Goal: Information Seeking & Learning: Learn about a topic

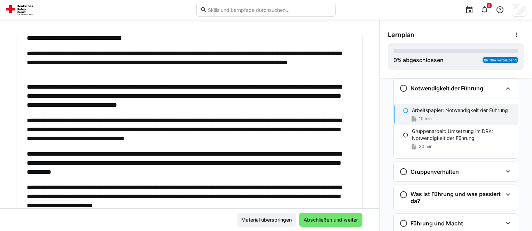
scroll to position [103, 0]
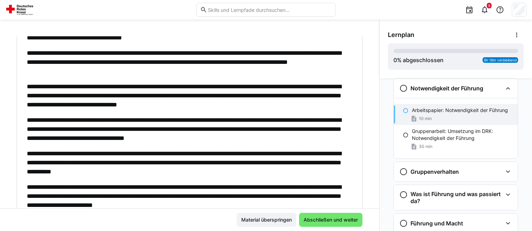
click at [403, 110] on eds-icon at bounding box center [406, 111] width 6 height 6
click at [329, 218] on span "Abschließen und weiter" at bounding box center [331, 219] width 56 height 7
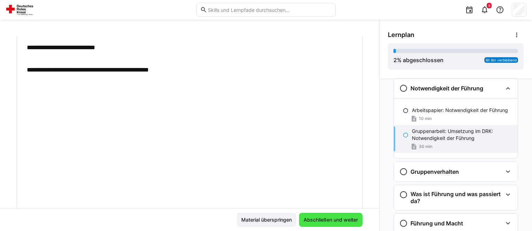
scroll to position [1, 0]
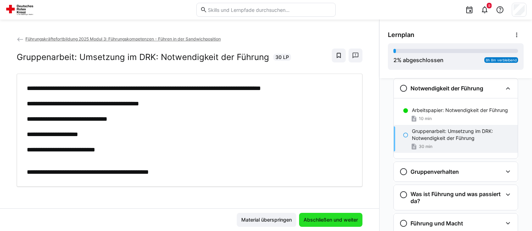
click at [329, 218] on span "Abschließen und weiter" at bounding box center [331, 219] width 56 height 7
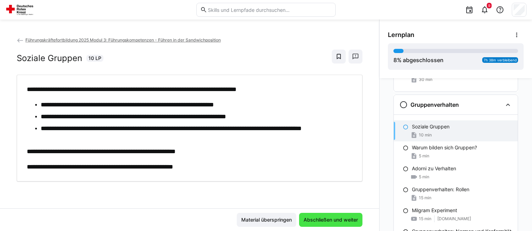
scroll to position [94, 0]
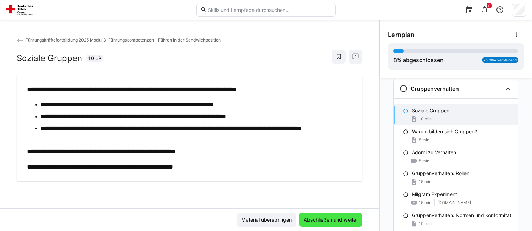
click at [332, 214] on span "Abschließen und weiter" at bounding box center [330, 219] width 63 height 14
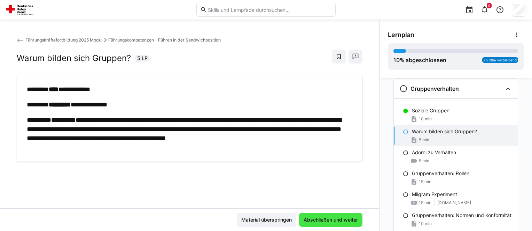
click at [328, 220] on span "Abschließen und weiter" at bounding box center [331, 219] width 56 height 7
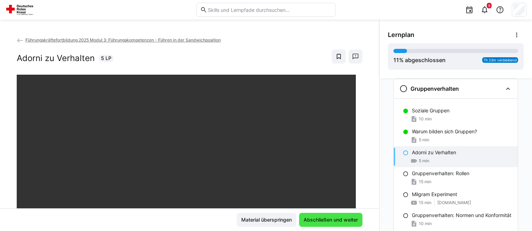
click at [328, 220] on span "Abschließen und weiter" at bounding box center [331, 219] width 56 height 7
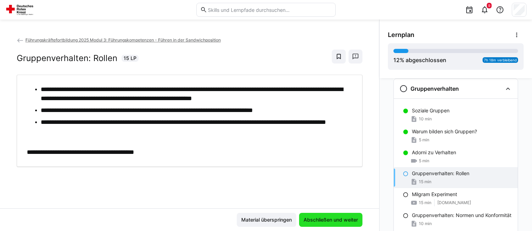
click at [317, 221] on span "Abschließen und weiter" at bounding box center [331, 219] width 56 height 7
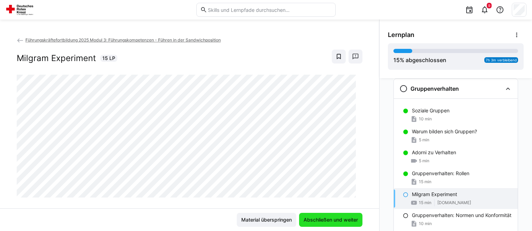
click at [317, 221] on span "Abschließen und weiter" at bounding box center [331, 219] width 56 height 7
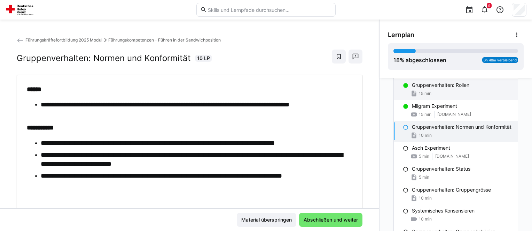
scroll to position [185, 0]
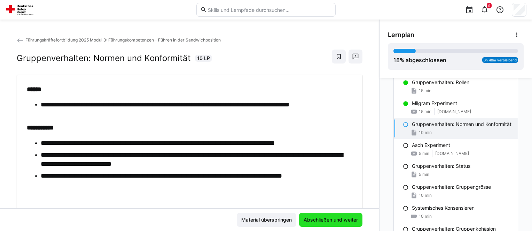
click at [335, 221] on span "Abschließen und weiter" at bounding box center [331, 219] width 56 height 7
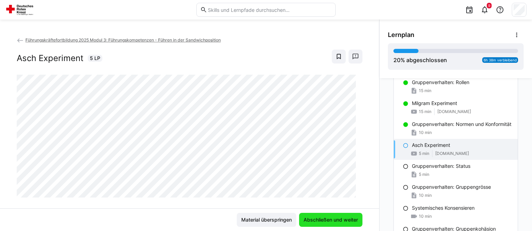
click at [335, 221] on span "Abschließen und weiter" at bounding box center [331, 219] width 56 height 7
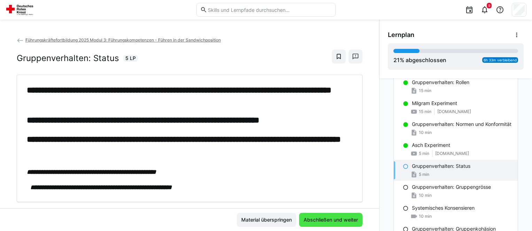
click at [335, 221] on span "Abschließen und weiter" at bounding box center [331, 219] width 56 height 7
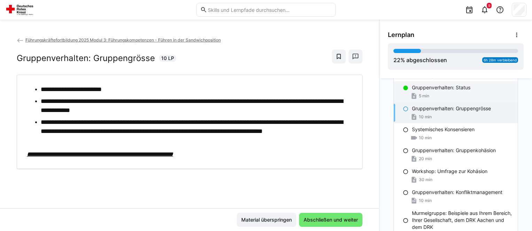
scroll to position [267, 0]
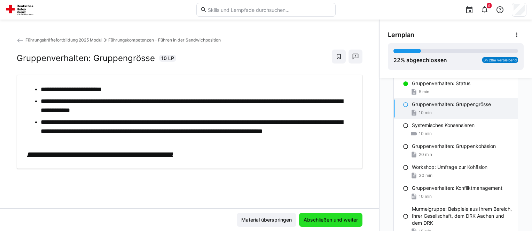
click at [333, 222] on span "Abschließen und weiter" at bounding box center [331, 219] width 56 height 7
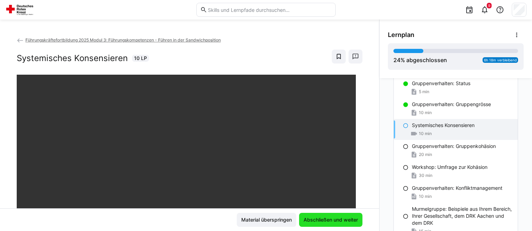
click at [333, 222] on span "Abschließen und weiter" at bounding box center [331, 219] width 56 height 7
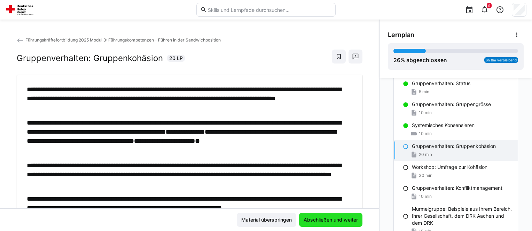
drag, startPoint x: 422, startPoint y: 153, endPoint x: 317, endPoint y: 218, distance: 123.1
click at [317, 218] on span "Abschließen und weiter" at bounding box center [331, 219] width 56 height 7
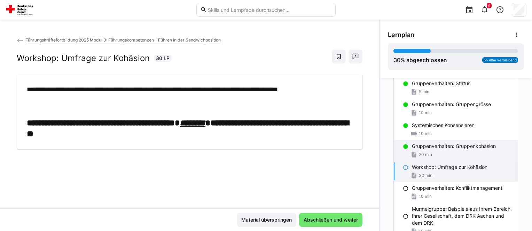
click at [432, 158] on div "20 min" at bounding box center [462, 154] width 100 height 7
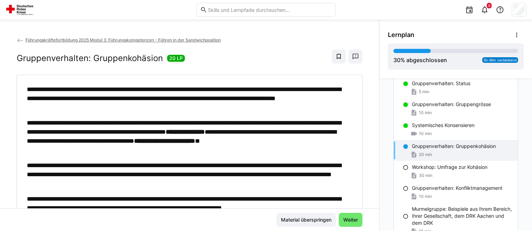
scroll to position [45, 0]
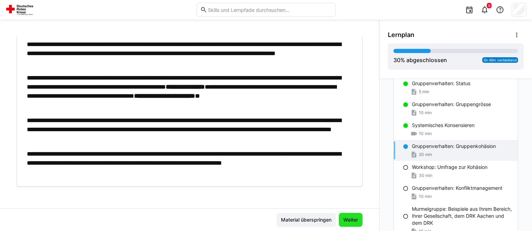
click at [345, 217] on span "Weiter" at bounding box center [350, 219] width 17 height 7
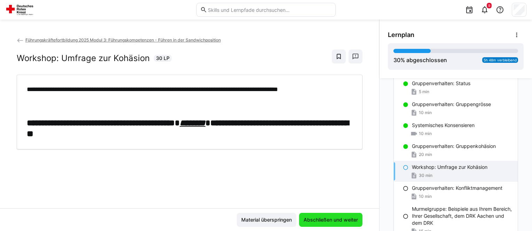
click at [330, 220] on span "Abschließen und weiter" at bounding box center [331, 219] width 56 height 7
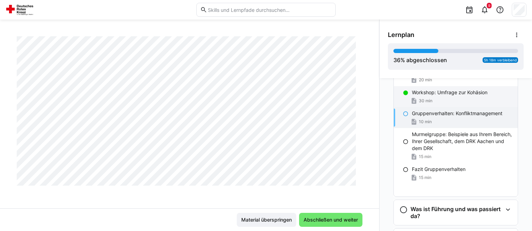
scroll to position [342, 0]
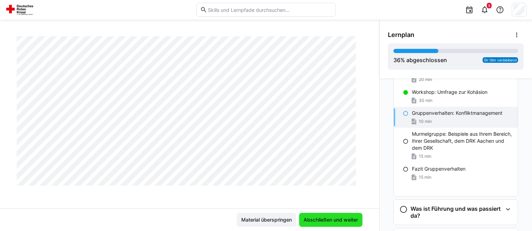
click at [332, 223] on span "Abschließen und weiter" at bounding box center [330, 219] width 63 height 14
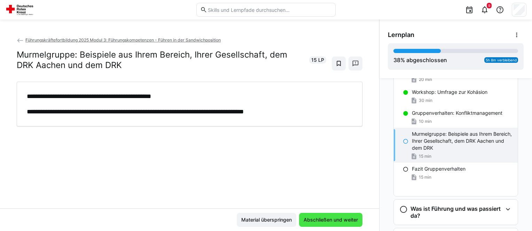
scroll to position [0, 0]
click at [332, 223] on span "Abschließen und weiter" at bounding box center [330, 219] width 63 height 14
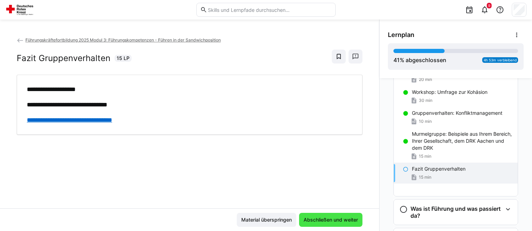
click at [332, 223] on span "Abschließen und weiter" at bounding box center [330, 219] width 63 height 14
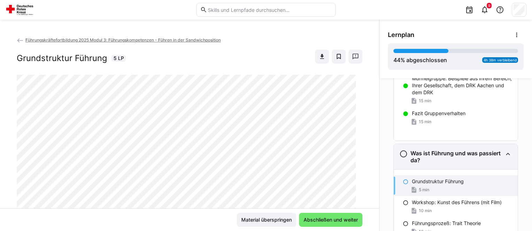
scroll to position [397, 0]
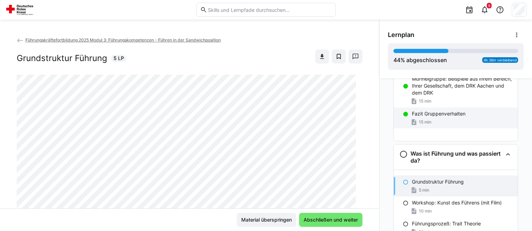
click at [421, 117] on p "Fazit Gruppenverhalten" at bounding box center [439, 113] width 54 height 7
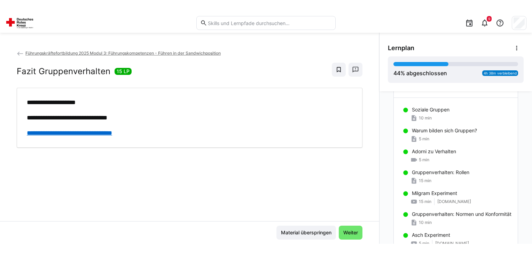
scroll to position [94, 0]
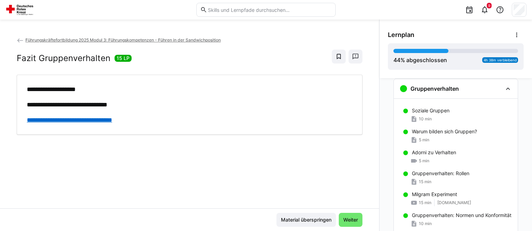
click at [53, 119] on link "**********" at bounding box center [69, 120] width 85 height 6
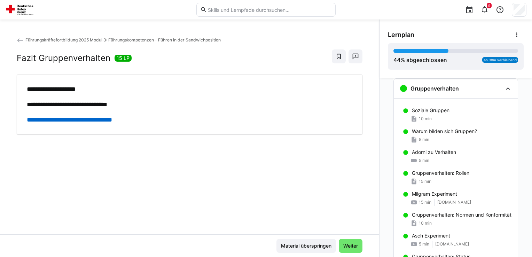
click at [90, 118] on link "**********" at bounding box center [69, 120] width 85 height 6
